Goal: Task Accomplishment & Management: Manage account settings

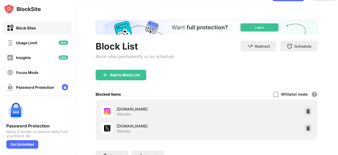
drag, startPoint x: 338, startPoint y: 43, endPoint x: 338, endPoint y: 52, distance: 9.3
click at [338, 52] on div "Login Block List Block sites permanently or by schedule Redirect Choose a site …" at bounding box center [206, 77] width 263 height 155
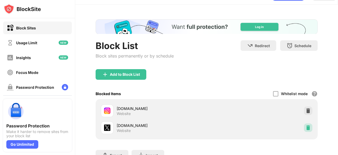
click at [305, 125] on div at bounding box center [308, 127] width 8 height 8
click at [306, 111] on img at bounding box center [308, 110] width 5 height 5
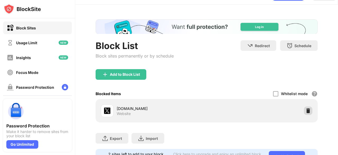
click at [306, 108] on img at bounding box center [308, 110] width 5 height 5
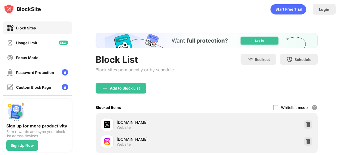
click at [338, 22] on div "Login Block List Block sites permanently or by schedule Redirect Choose a site …" at bounding box center [206, 77] width 263 height 155
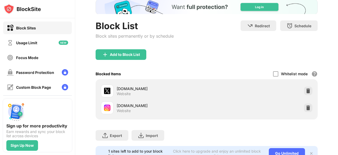
drag, startPoint x: 338, startPoint y: 22, endPoint x: 338, endPoint y: 48, distance: 26.2
click at [338, 48] on div "Login Block List Block sites permanently or by schedule Redirect Choose a site …" at bounding box center [206, 77] width 263 height 155
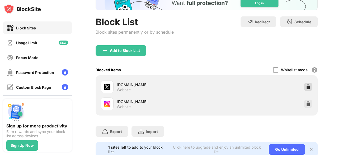
click at [306, 84] on img at bounding box center [308, 86] width 5 height 5
